Goal: Task Accomplishment & Management: Manage account settings

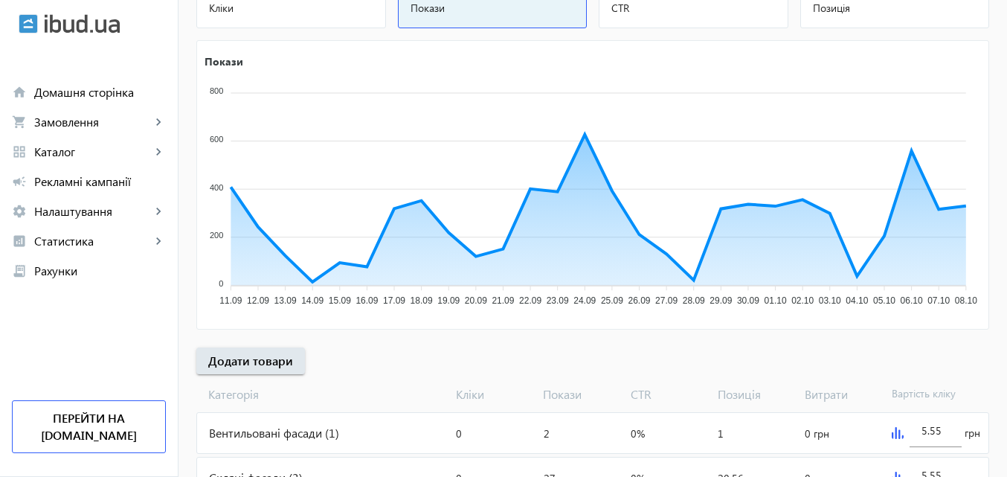
scroll to position [223, 0]
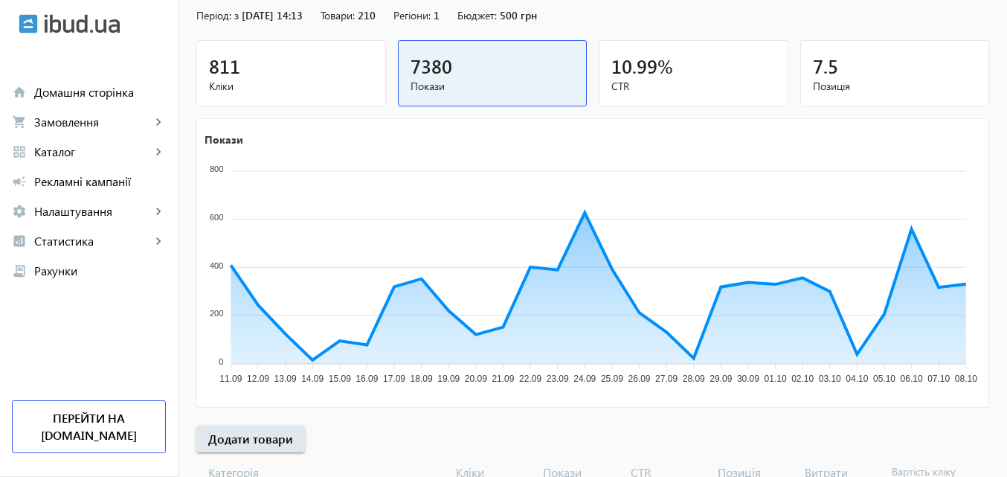
scroll to position [149, 0]
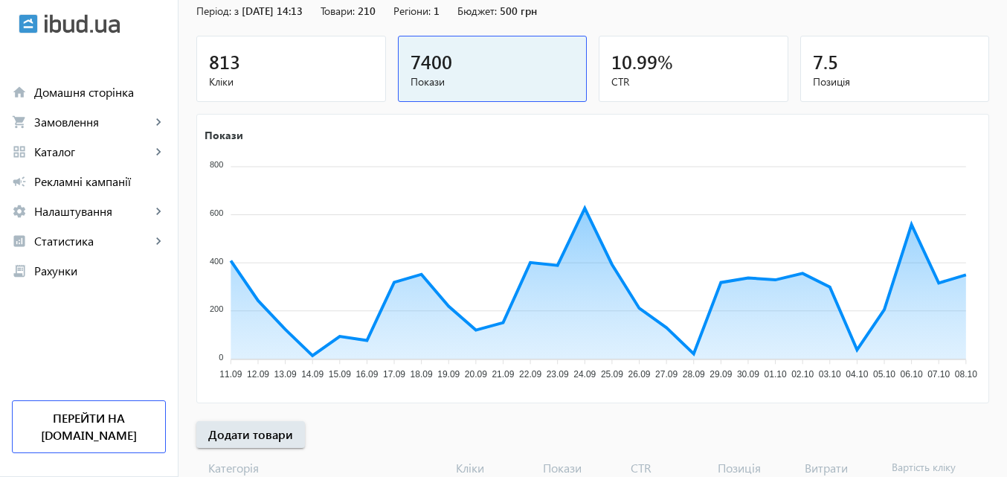
scroll to position [149, 0]
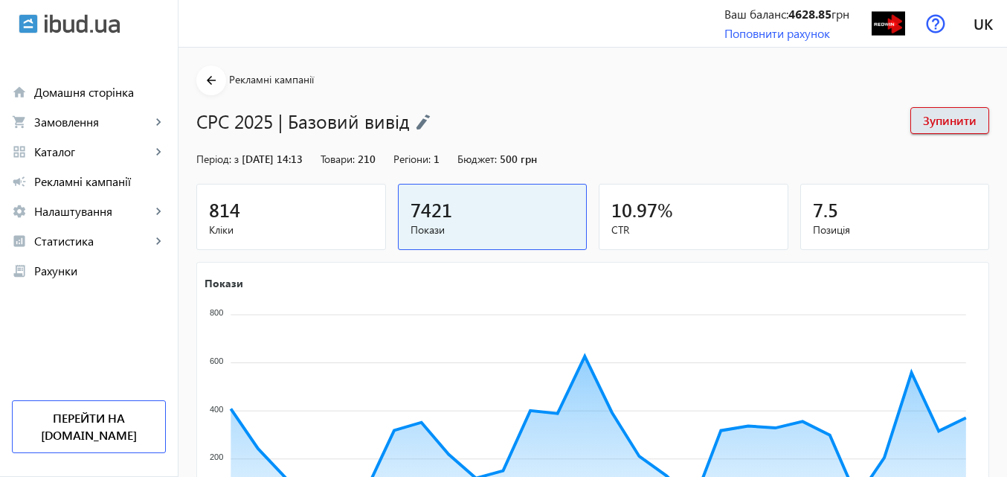
click at [588, 106] on div "CPC 2025 | Базовий вивід Зупинити" at bounding box center [592, 114] width 793 height 39
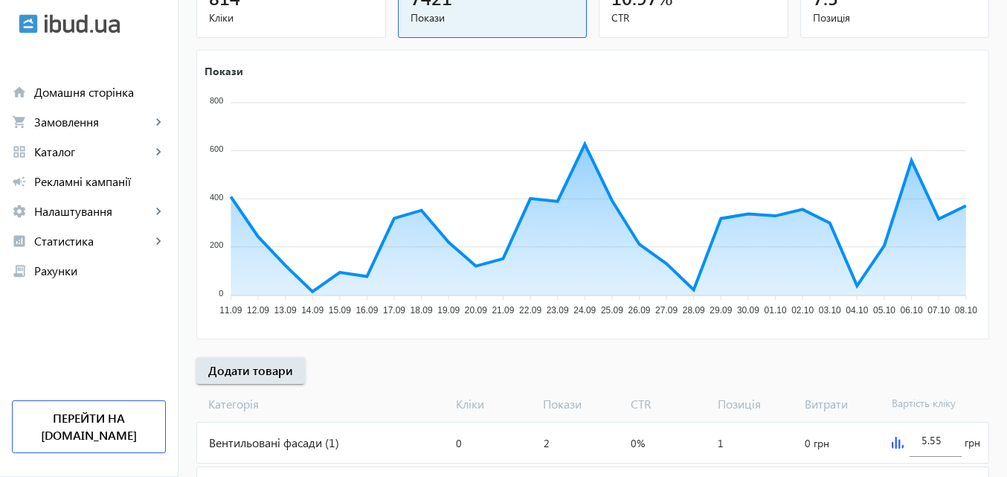
scroll to position [223, 0]
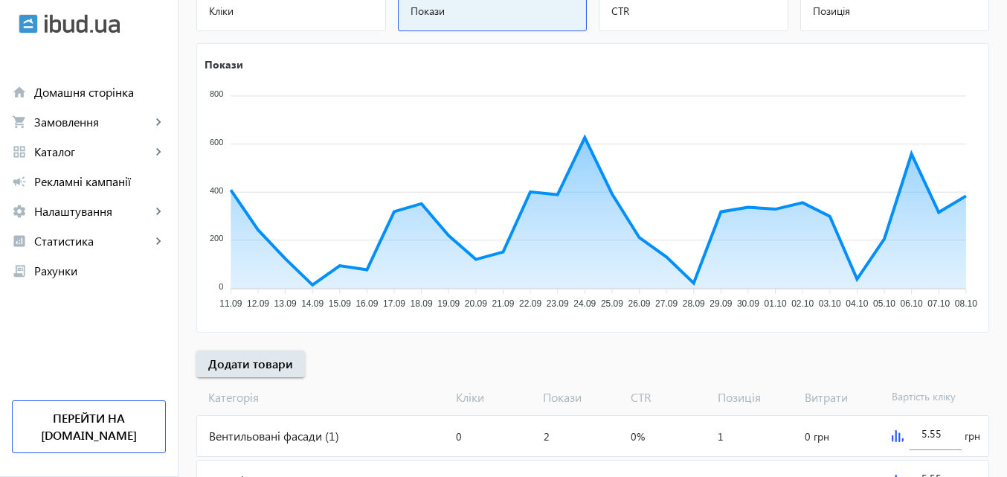
scroll to position [223, 0]
